Goal: Navigation & Orientation: Find specific page/section

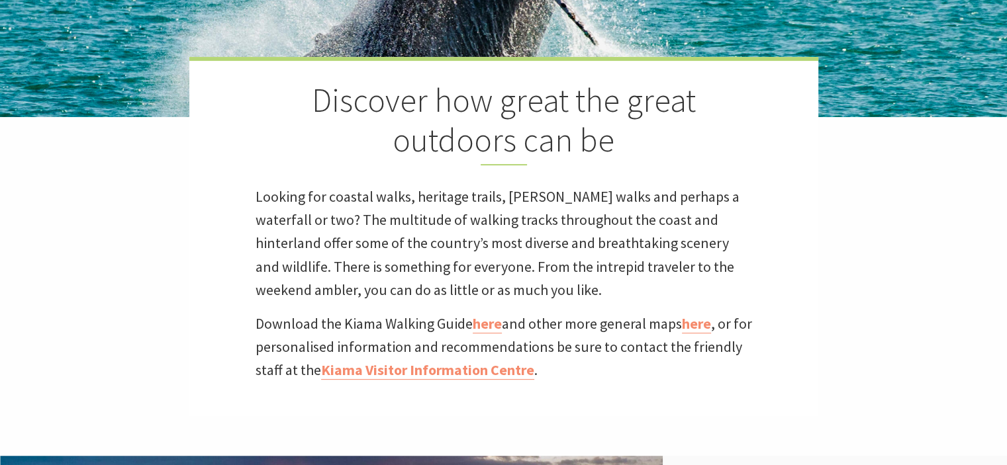
scroll to position [331, 0]
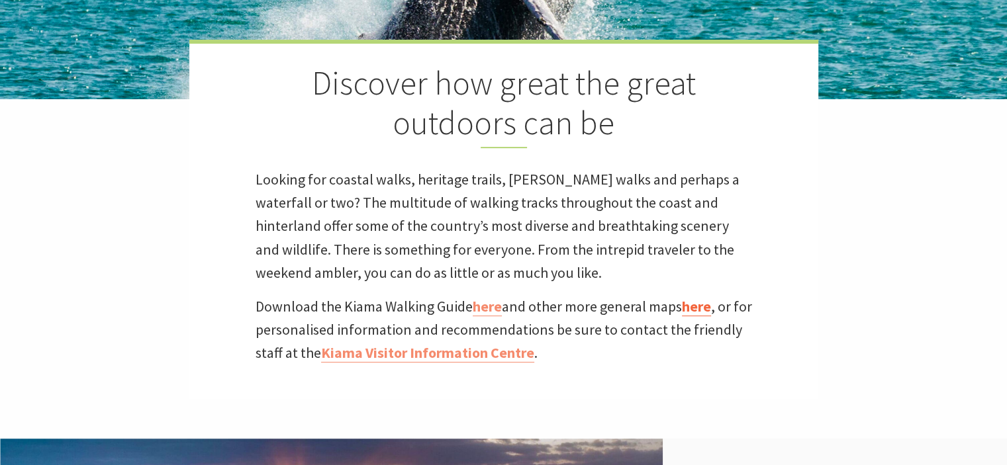
click at [706, 310] on link "here" at bounding box center [696, 306] width 29 height 19
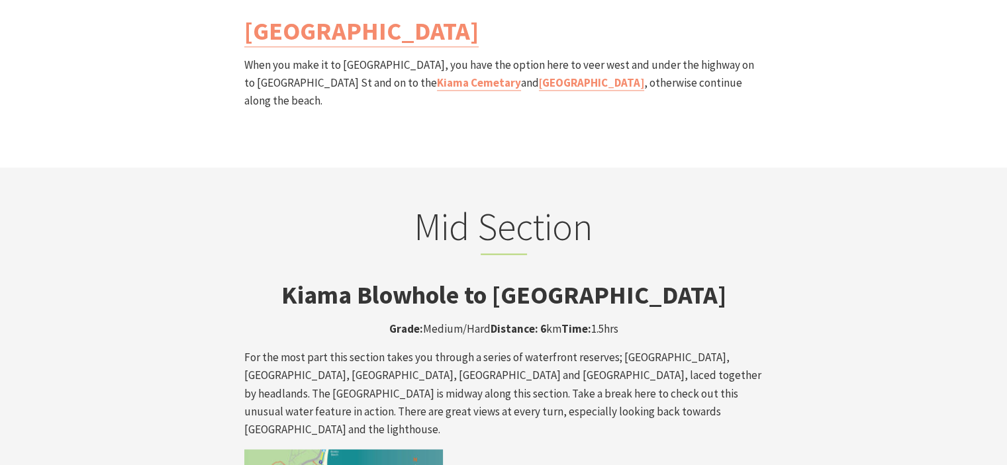
scroll to position [2126, 0]
